Goal: Task Accomplishment & Management: Use online tool/utility

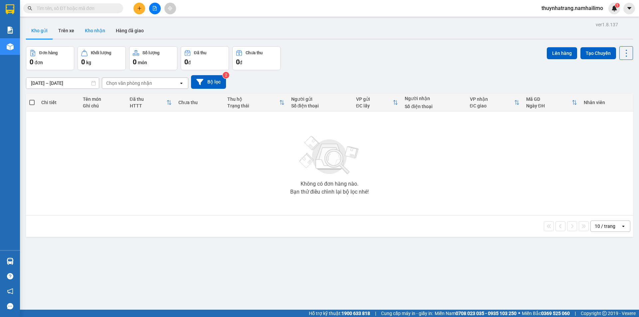
click at [100, 32] on button "Kho nhận" at bounding box center [95, 31] width 31 height 16
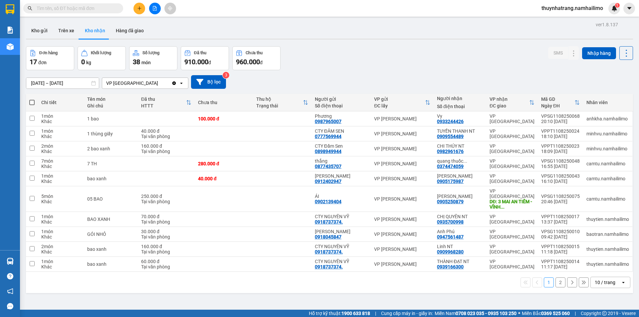
click at [557, 279] on button "2" at bounding box center [561, 283] width 10 height 10
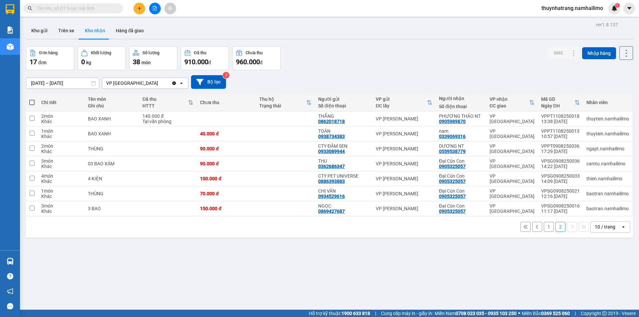
click at [544, 227] on button "1" at bounding box center [549, 227] width 10 height 10
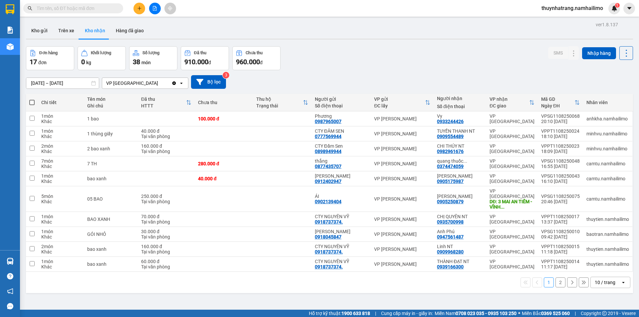
click at [557, 278] on button "2" at bounding box center [561, 283] width 10 height 10
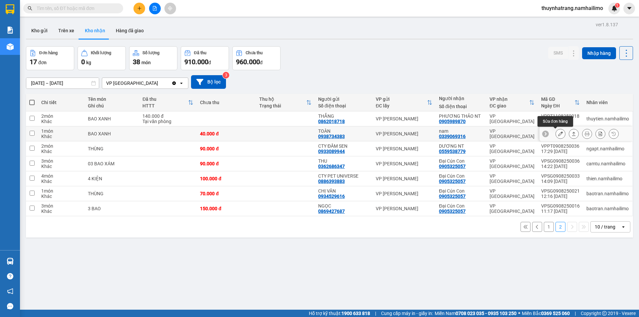
click at [556, 135] on button at bounding box center [560, 134] width 9 height 12
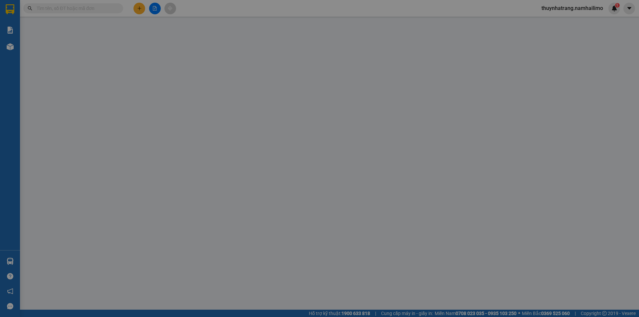
type input "0938734383"
type input "TOÀN"
type input "0339069316"
type input "nam"
type input "40.000"
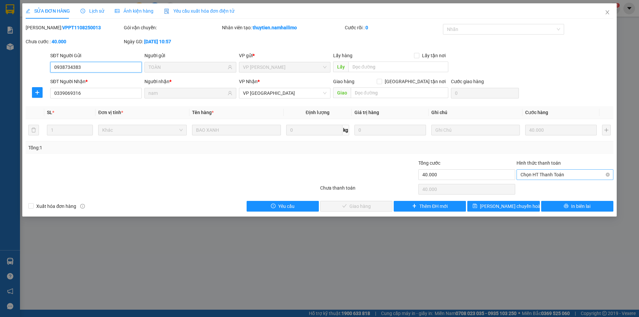
click at [545, 174] on span "Chọn HT Thanh Toán" at bounding box center [565, 175] width 89 height 10
click at [544, 190] on div "Tại văn phòng" at bounding box center [565, 187] width 89 height 7
type input "0"
click at [379, 205] on button "Giao hàng" at bounding box center [356, 206] width 72 height 11
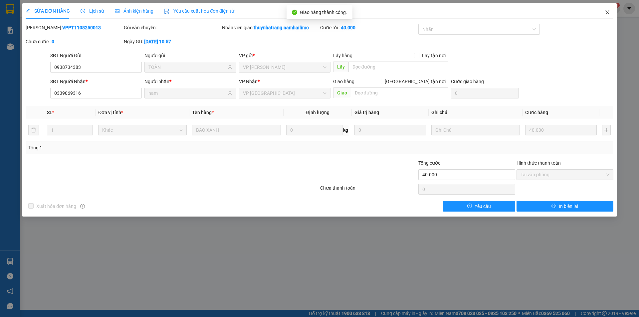
click at [606, 12] on icon "close" at bounding box center [607, 12] width 5 height 5
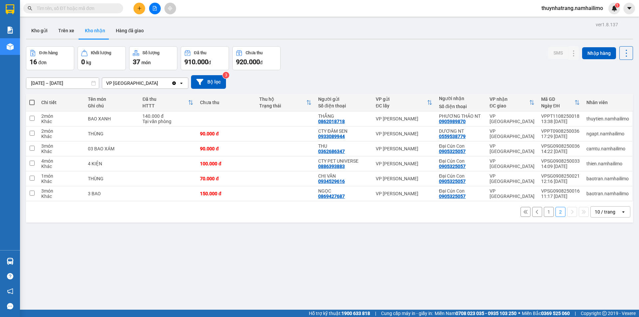
click at [544, 210] on button "1" at bounding box center [549, 212] width 10 height 10
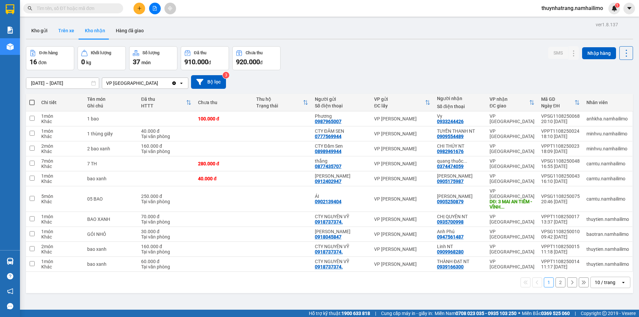
click at [68, 34] on button "Trên xe" at bounding box center [66, 31] width 27 height 16
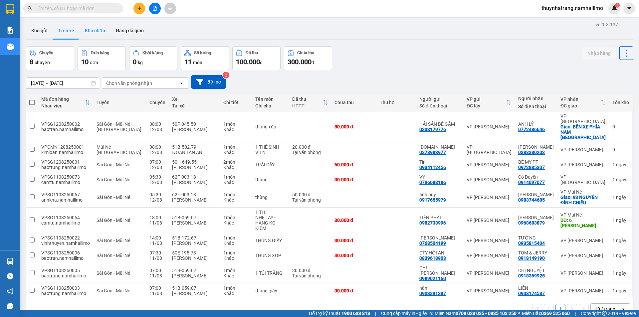
click at [93, 33] on button "Kho nhận" at bounding box center [95, 31] width 31 height 16
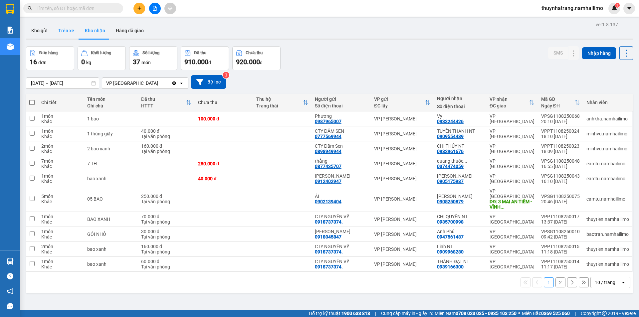
click at [67, 31] on button "Trên xe" at bounding box center [66, 31] width 27 height 16
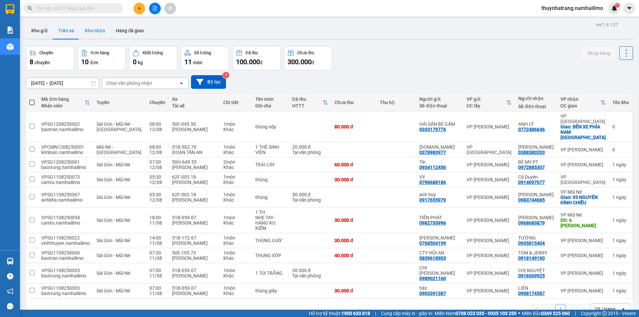
click at [96, 30] on button "Kho nhận" at bounding box center [95, 31] width 31 height 16
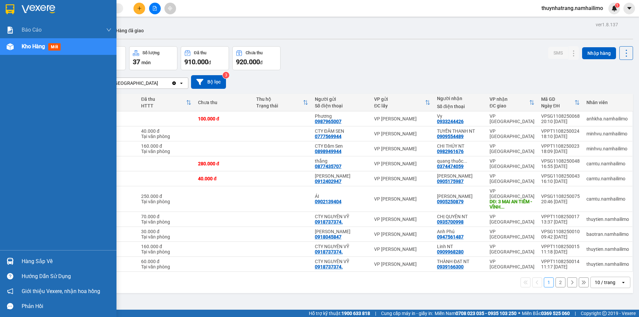
click at [42, 259] on div "Hàng sắp về" at bounding box center [67, 262] width 90 height 10
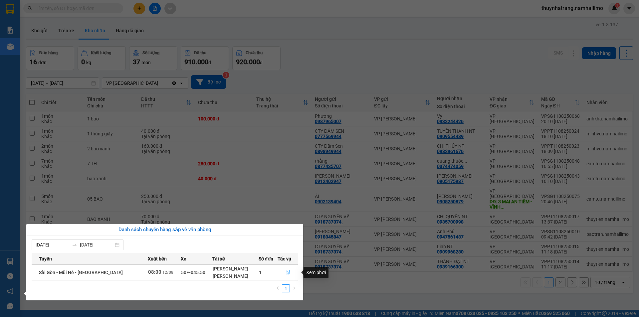
click at [286, 271] on icon "file-done" at bounding box center [288, 272] width 5 height 5
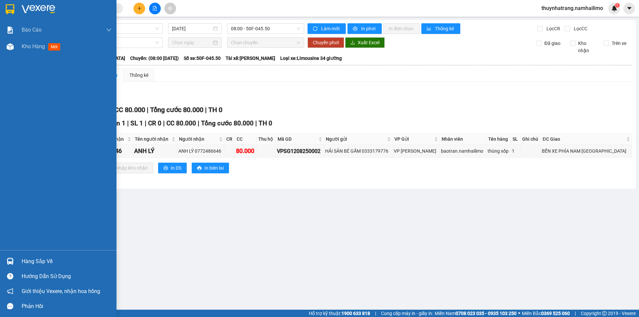
click at [35, 6] on img at bounding box center [39, 9] width 34 height 10
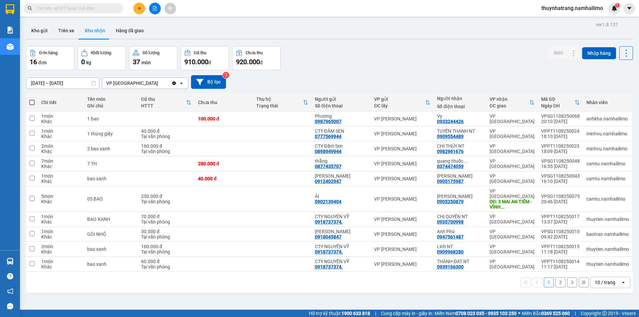
click at [556, 278] on button "2" at bounding box center [561, 283] width 10 height 10
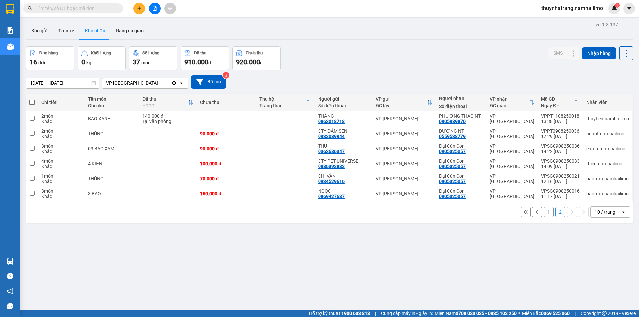
click at [544, 210] on button "1" at bounding box center [549, 212] width 10 height 10
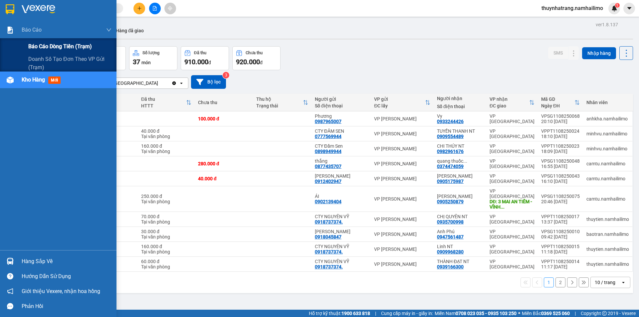
click at [53, 46] on span "Báo cáo dòng tiền (trạm)" at bounding box center [60, 46] width 64 height 8
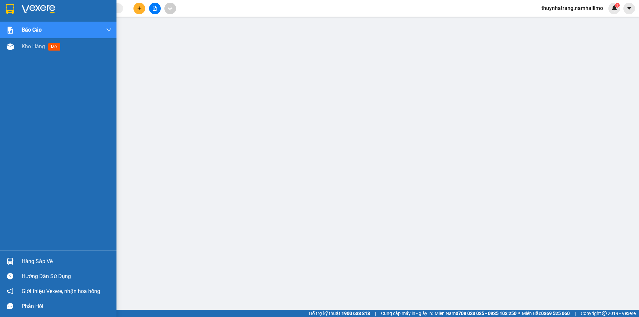
click at [36, 10] on img at bounding box center [39, 9] width 34 height 10
